Goal: Information Seeking & Learning: Learn about a topic

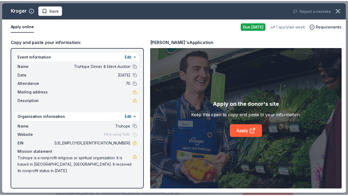
scroll to position [108, 0]
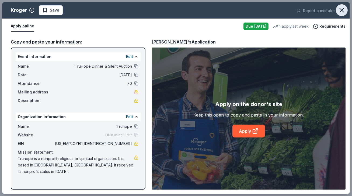
click at [340, 9] on icon "button" at bounding box center [342, 10] width 8 height 8
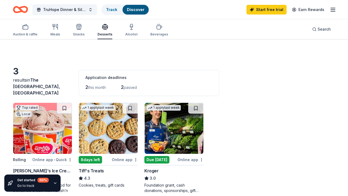
scroll to position [27, 0]
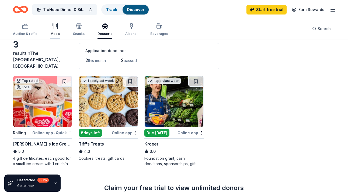
click at [55, 26] on icon "button" at bounding box center [55, 26] width 6 height 6
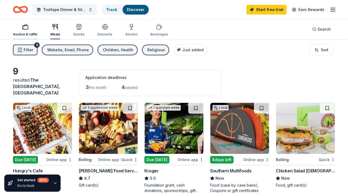
click at [25, 31] on div "Auction & raffle" at bounding box center [25, 30] width 24 height 13
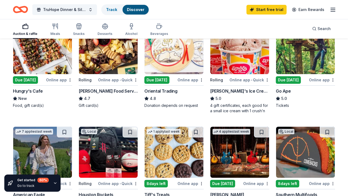
scroll to position [81, 0]
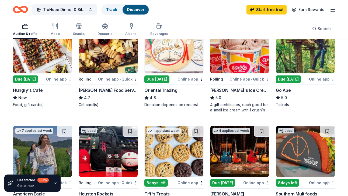
click at [293, 53] on img at bounding box center [305, 47] width 59 height 51
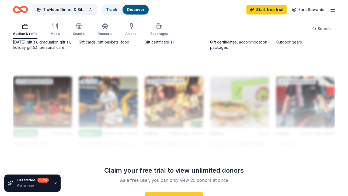
scroll to position [457, 0]
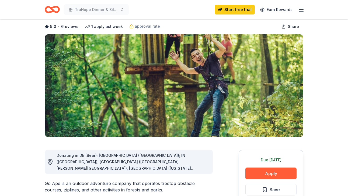
scroll to position [27, 0]
